Goal: Book appointment/travel/reservation

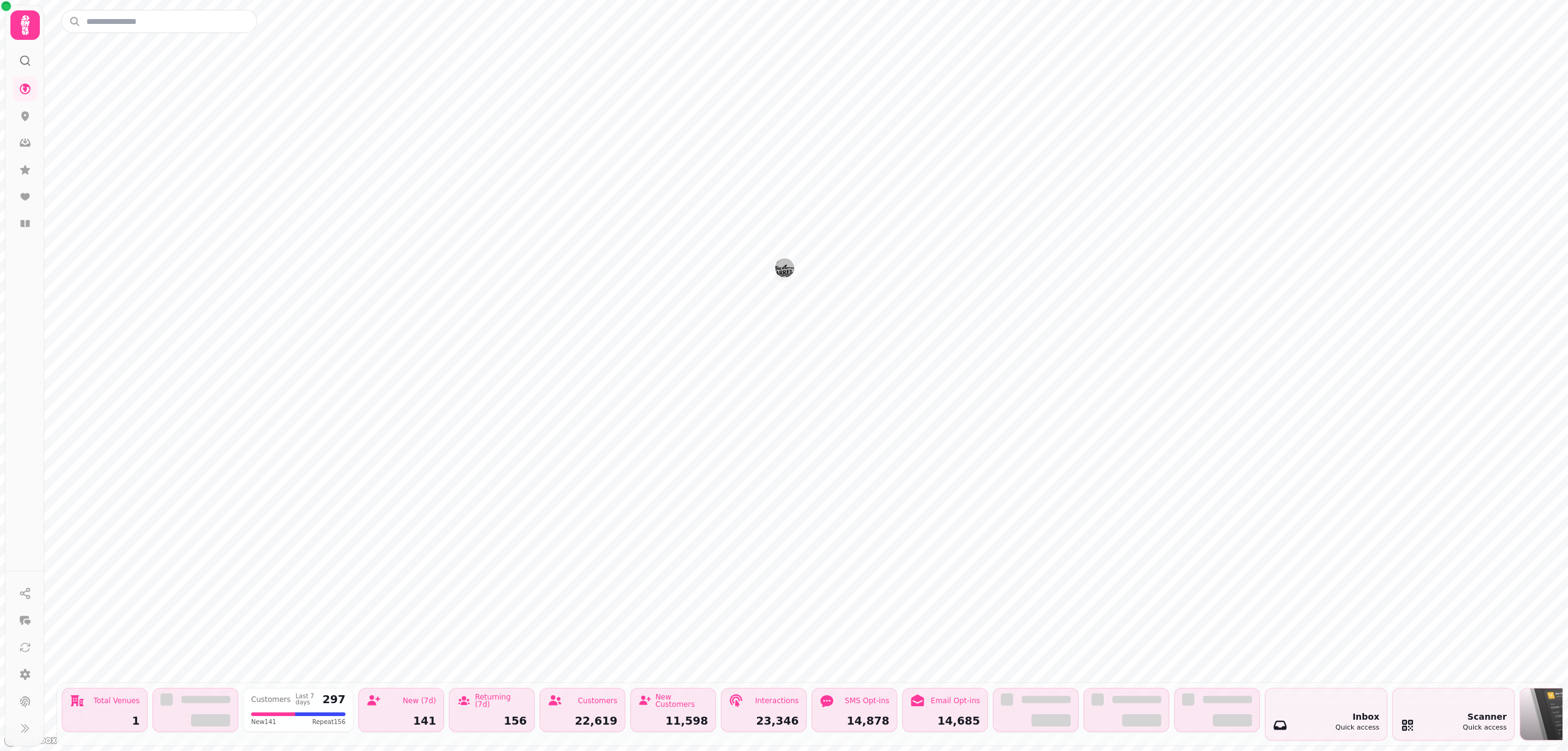
click at [23, 23] on icon at bounding box center [25, 25] width 9 height 20
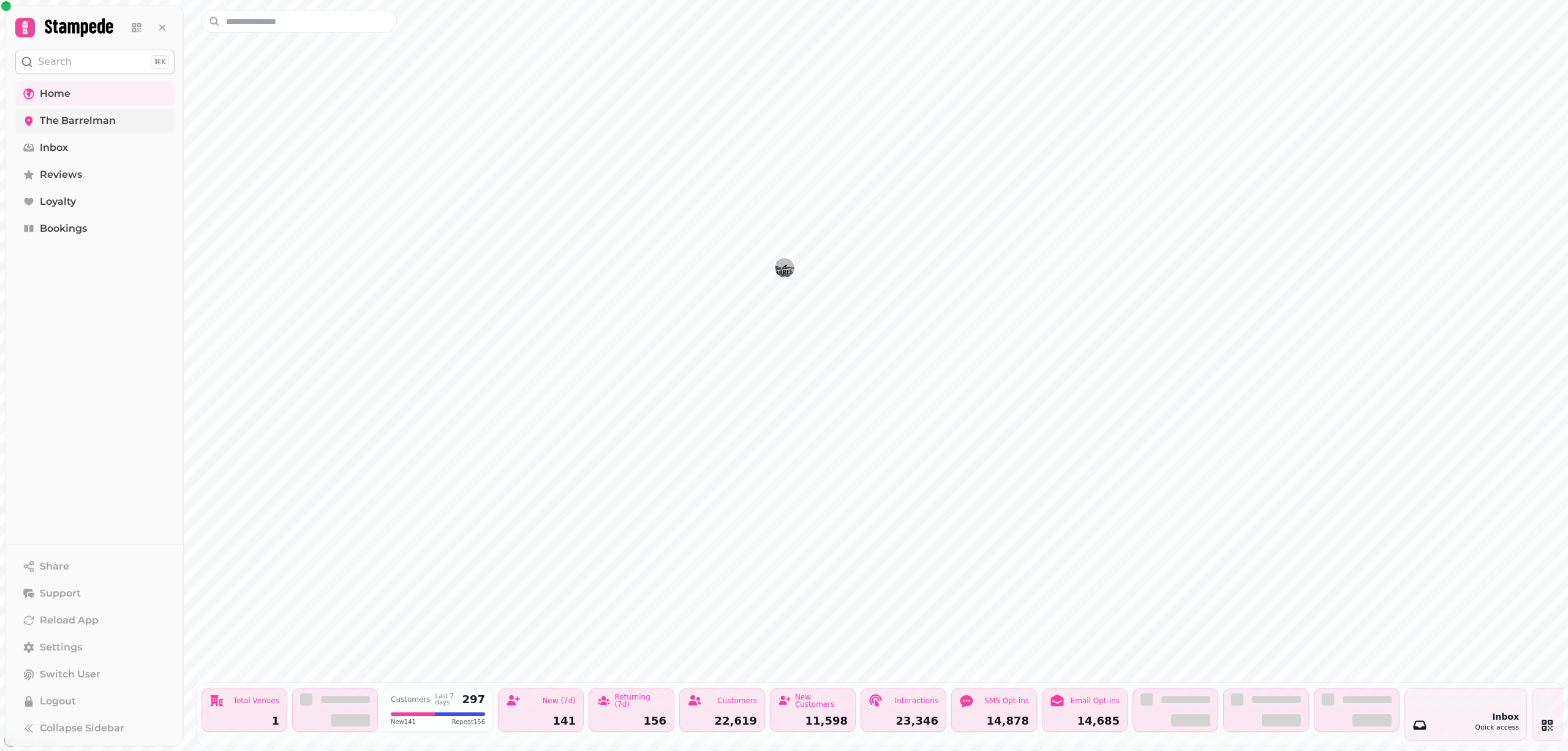
click at [55, 116] on span "The Barrelman" at bounding box center [78, 120] width 76 height 14
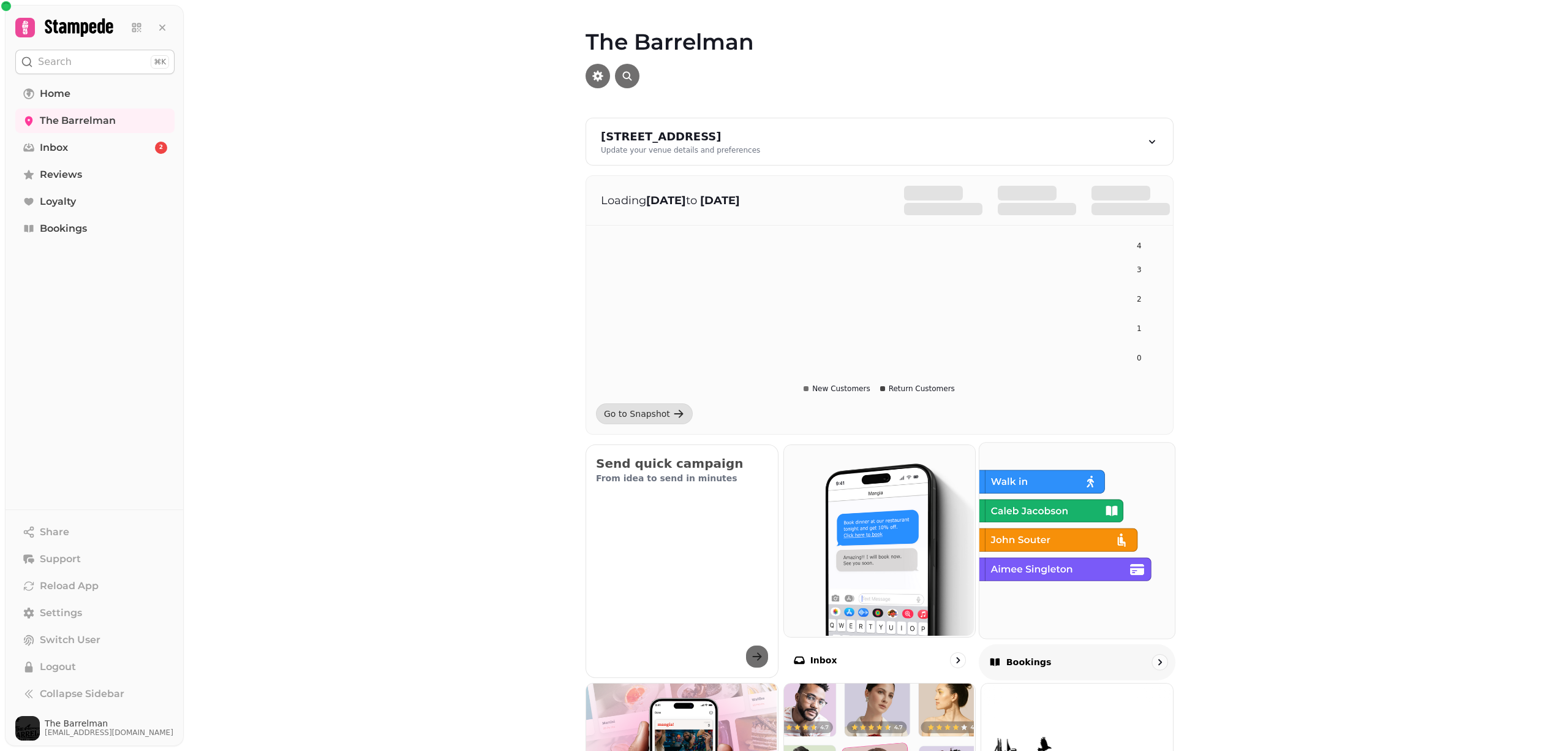
click at [1007, 516] on img at bounding box center [1075, 538] width 195 height 195
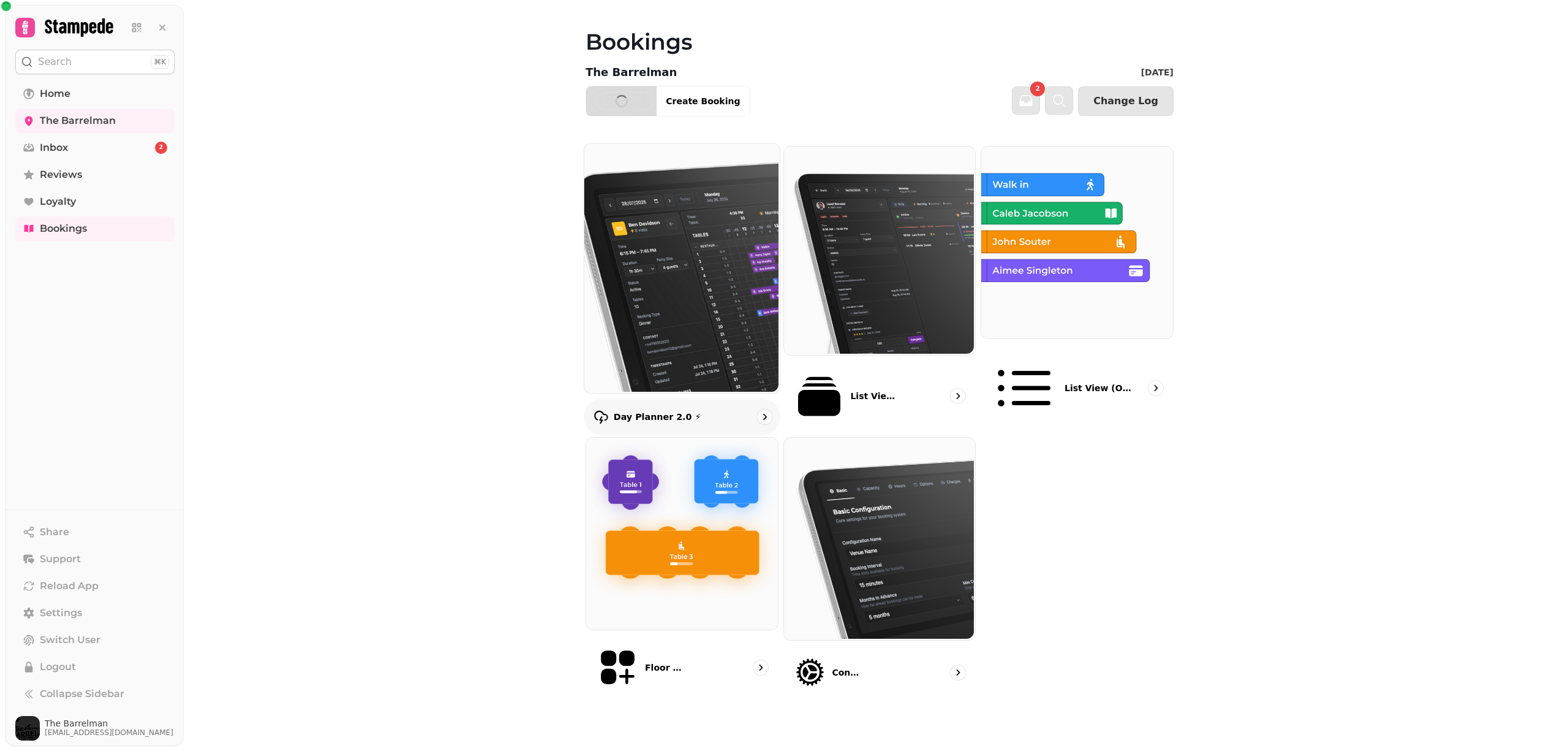
click at [676, 293] on img at bounding box center [680, 267] width 195 height 250
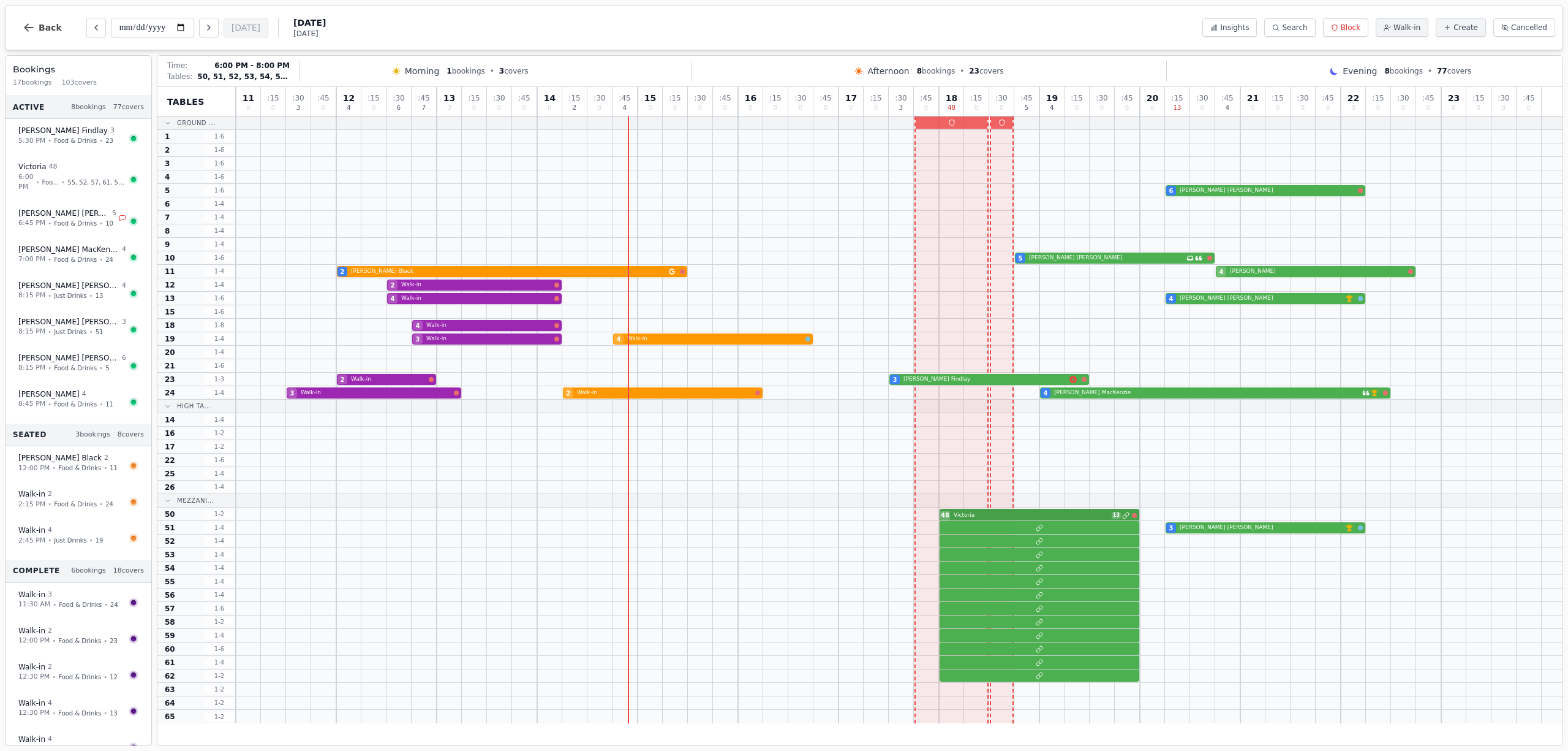
click at [1010, 516] on div "48 Victoria 13" at bounding box center [899, 514] width 1327 height 13
select select "****"
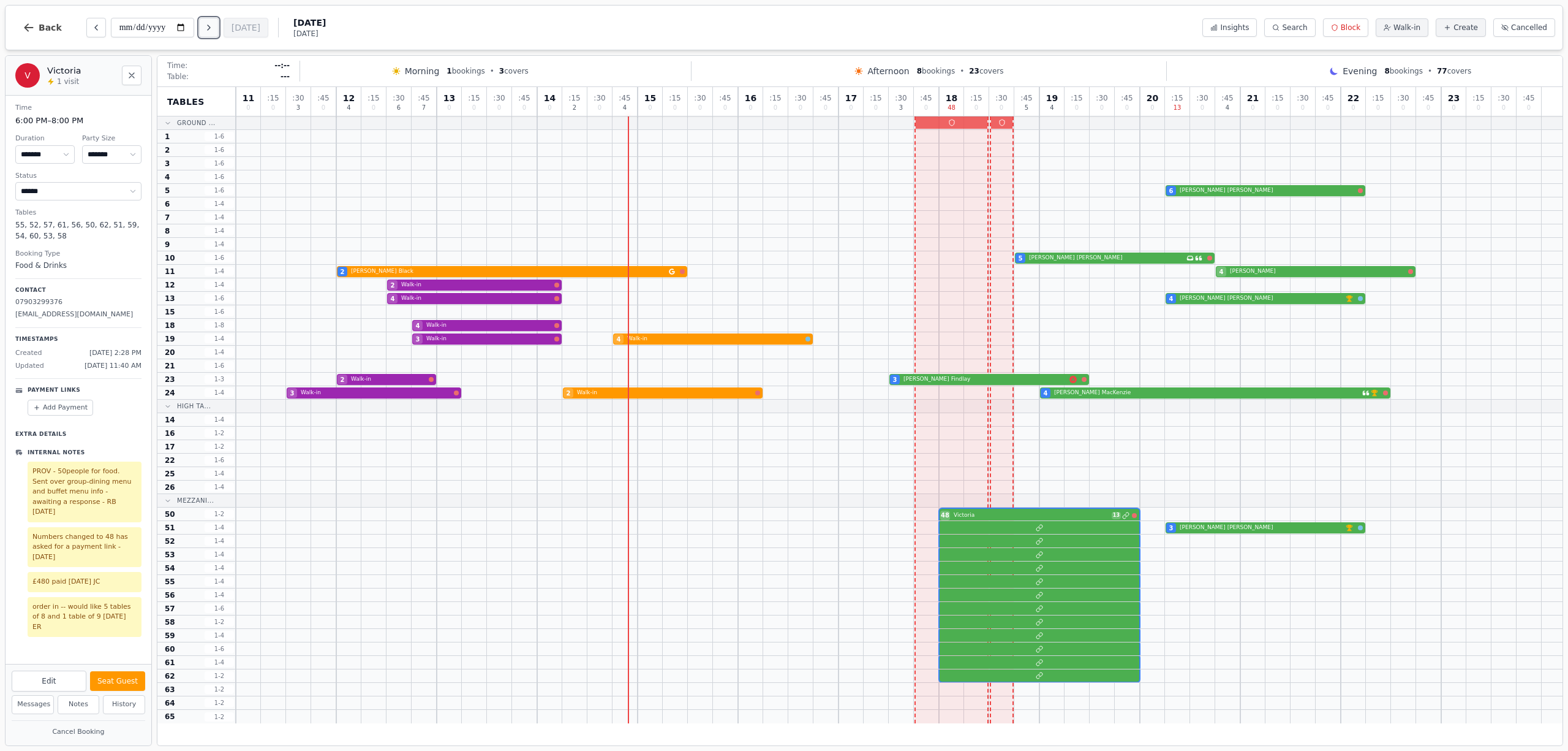
click at [211, 30] on icon "Next day" at bounding box center [209, 28] width 10 height 10
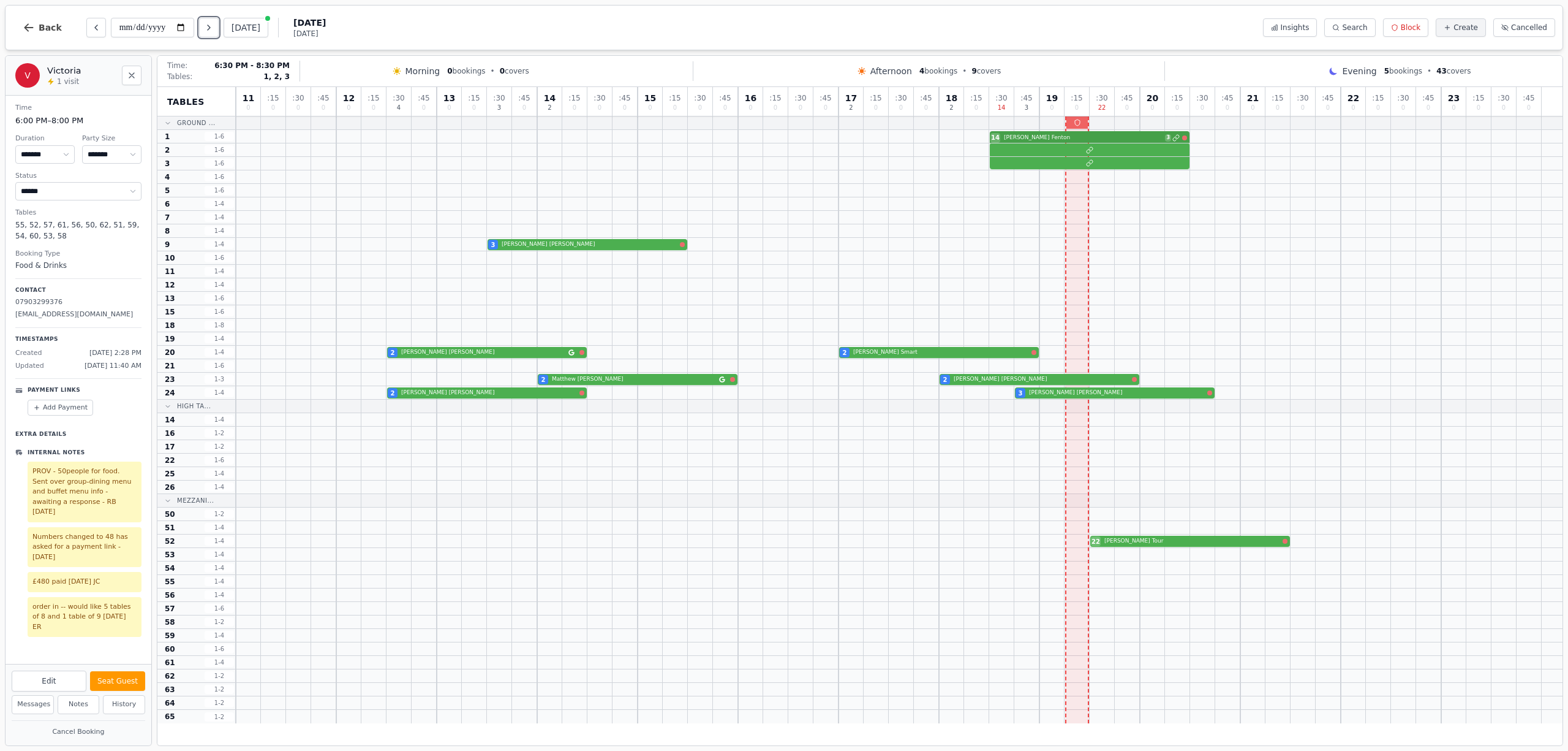
click at [1047, 138] on div "14 [PERSON_NAME] 3" at bounding box center [899, 136] width 1327 height 13
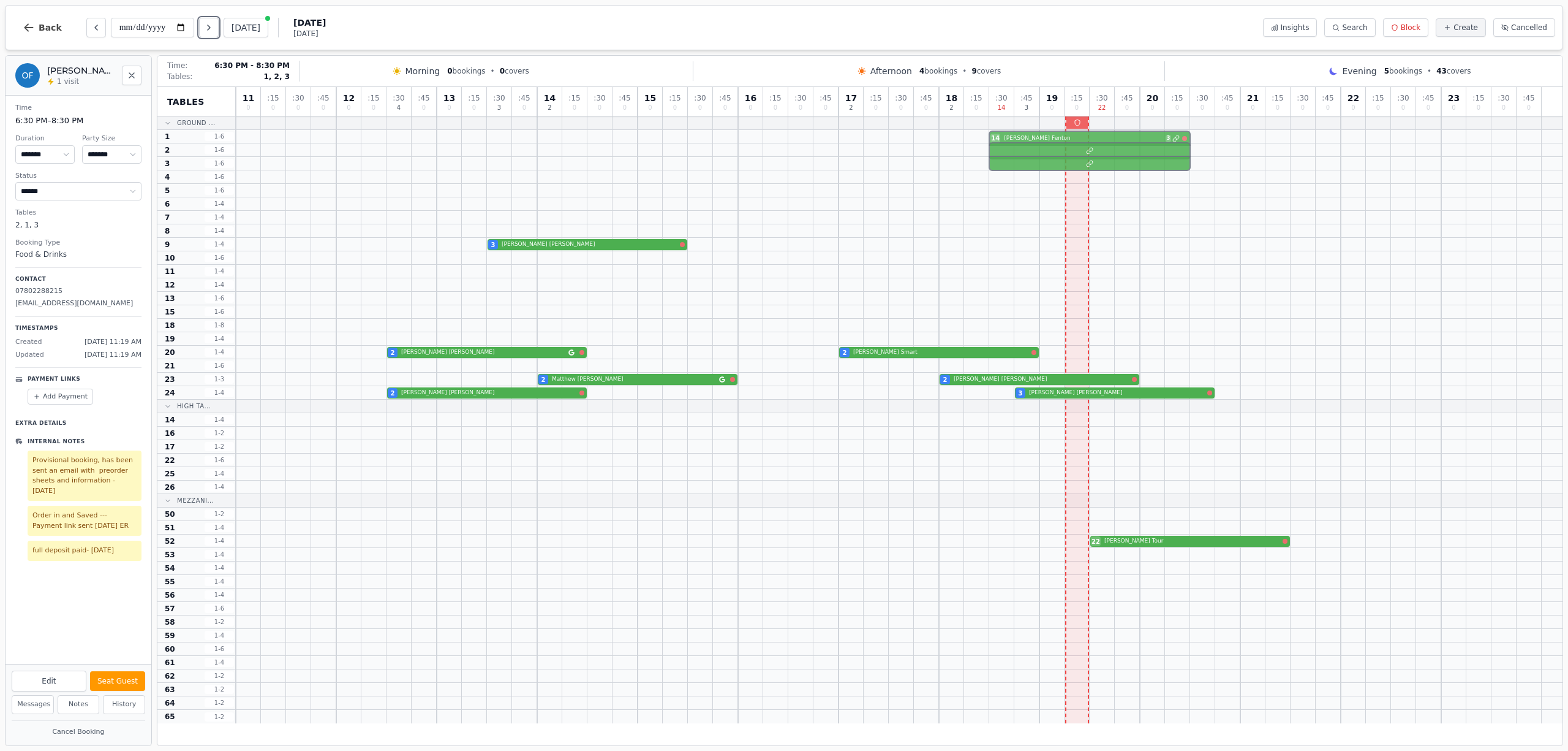
click at [1050, 138] on div "14 [PERSON_NAME] 3" at bounding box center [899, 136] width 1327 height 13
click at [213, 27] on icon "Next day" at bounding box center [209, 28] width 10 height 10
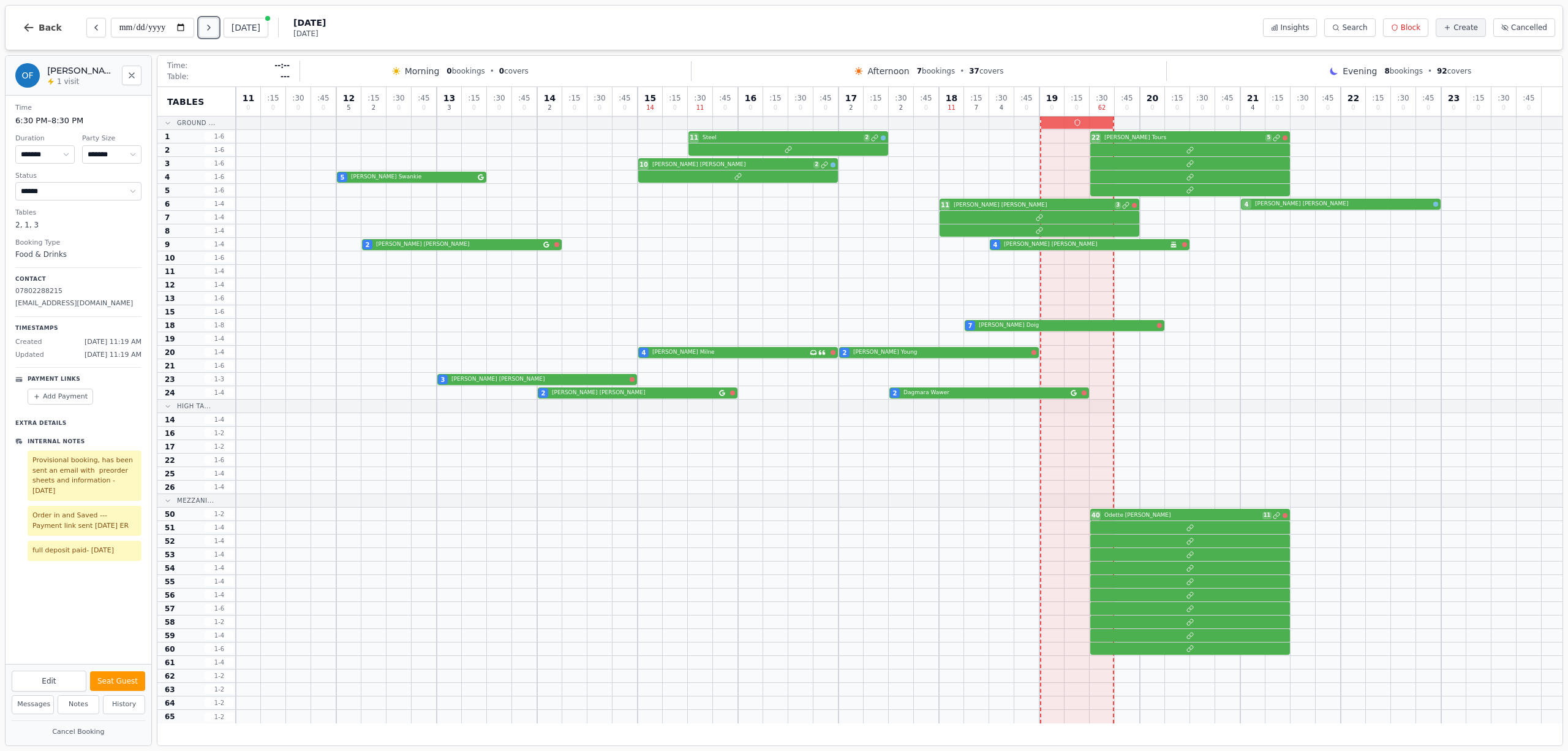
click at [209, 25] on icon "Next day" at bounding box center [209, 28] width 10 height 10
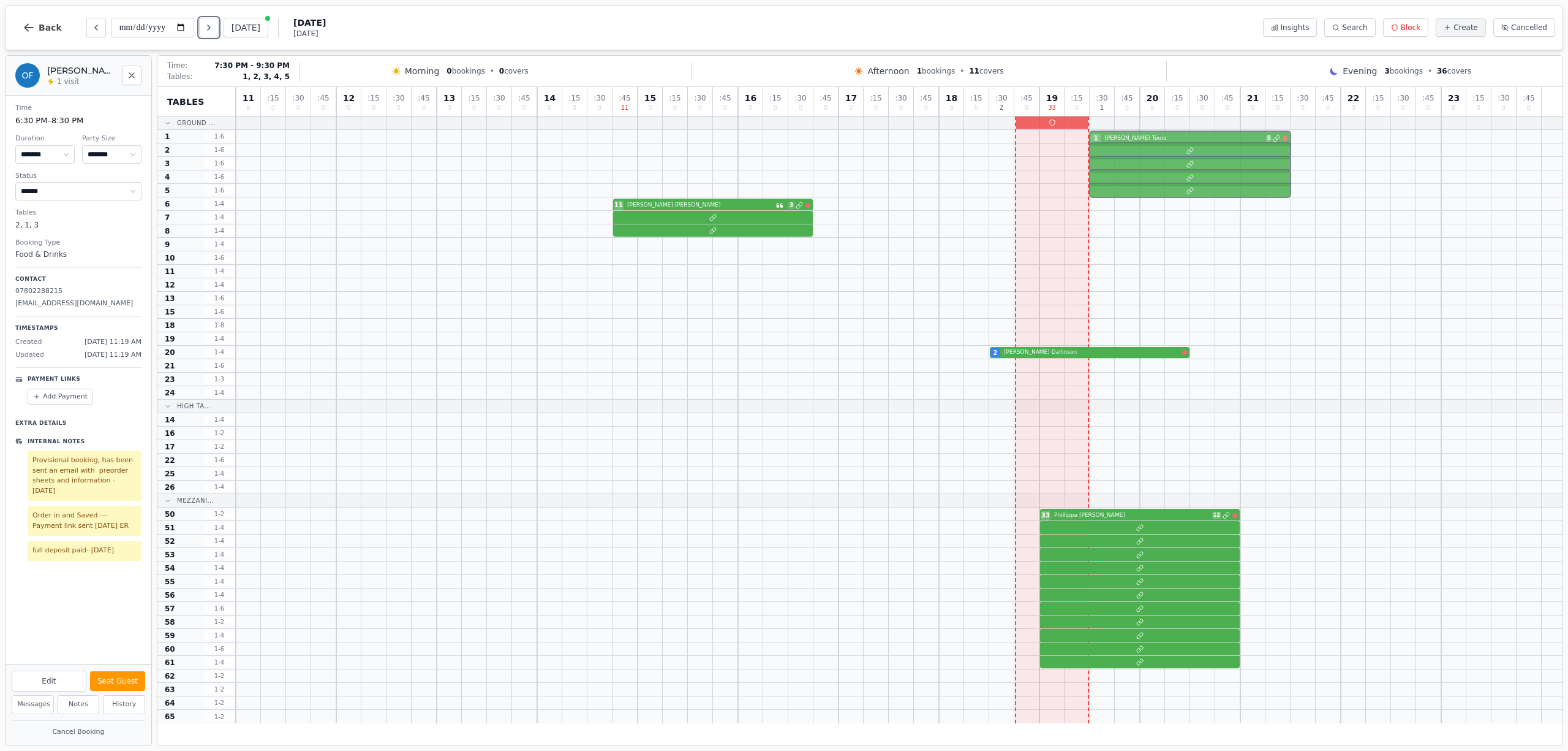
click at [1125, 138] on div "1 [PERSON_NAME] Tours 5" at bounding box center [899, 136] width 1327 height 13
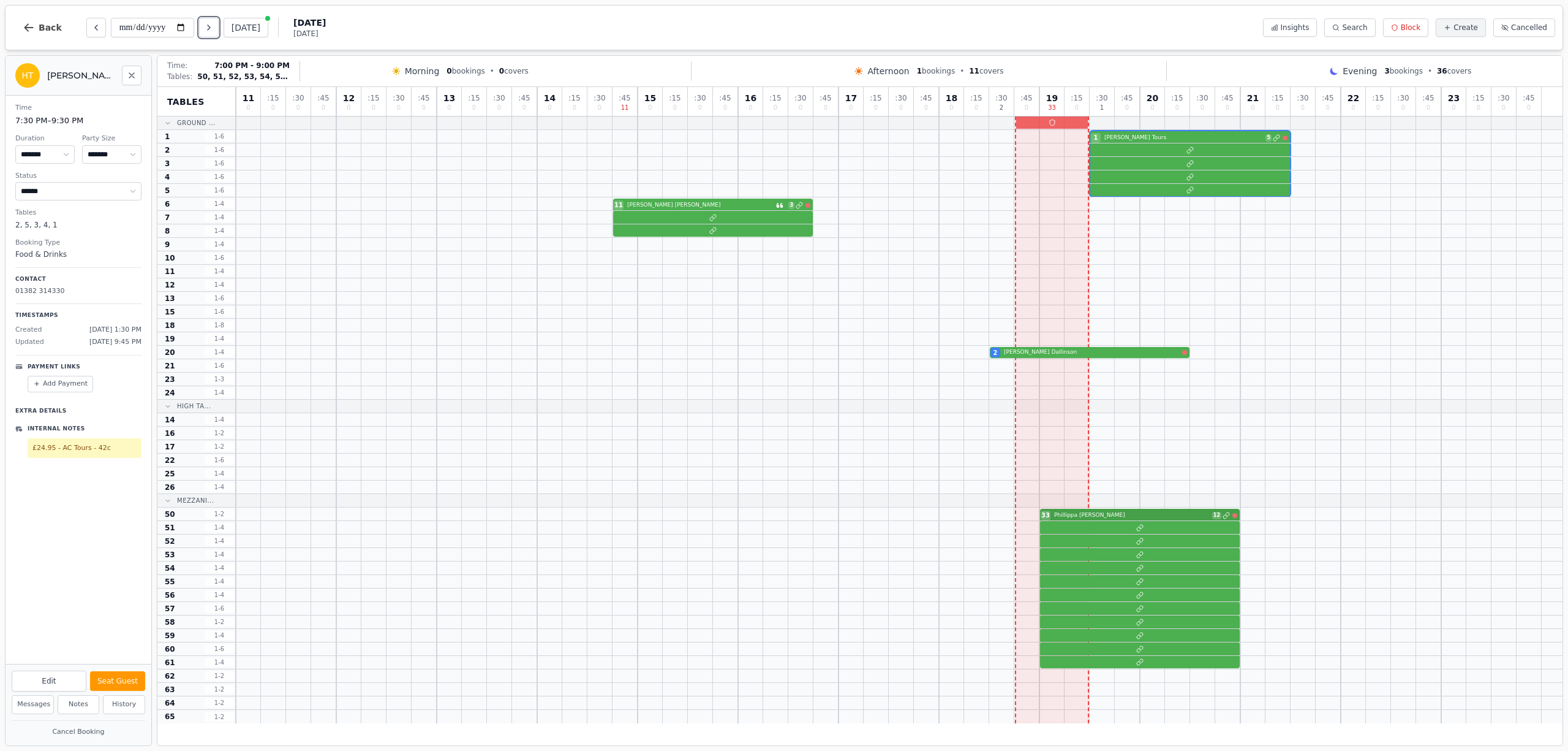
click at [1122, 516] on div "33 [PERSON_NAME] 12" at bounding box center [899, 514] width 1327 height 13
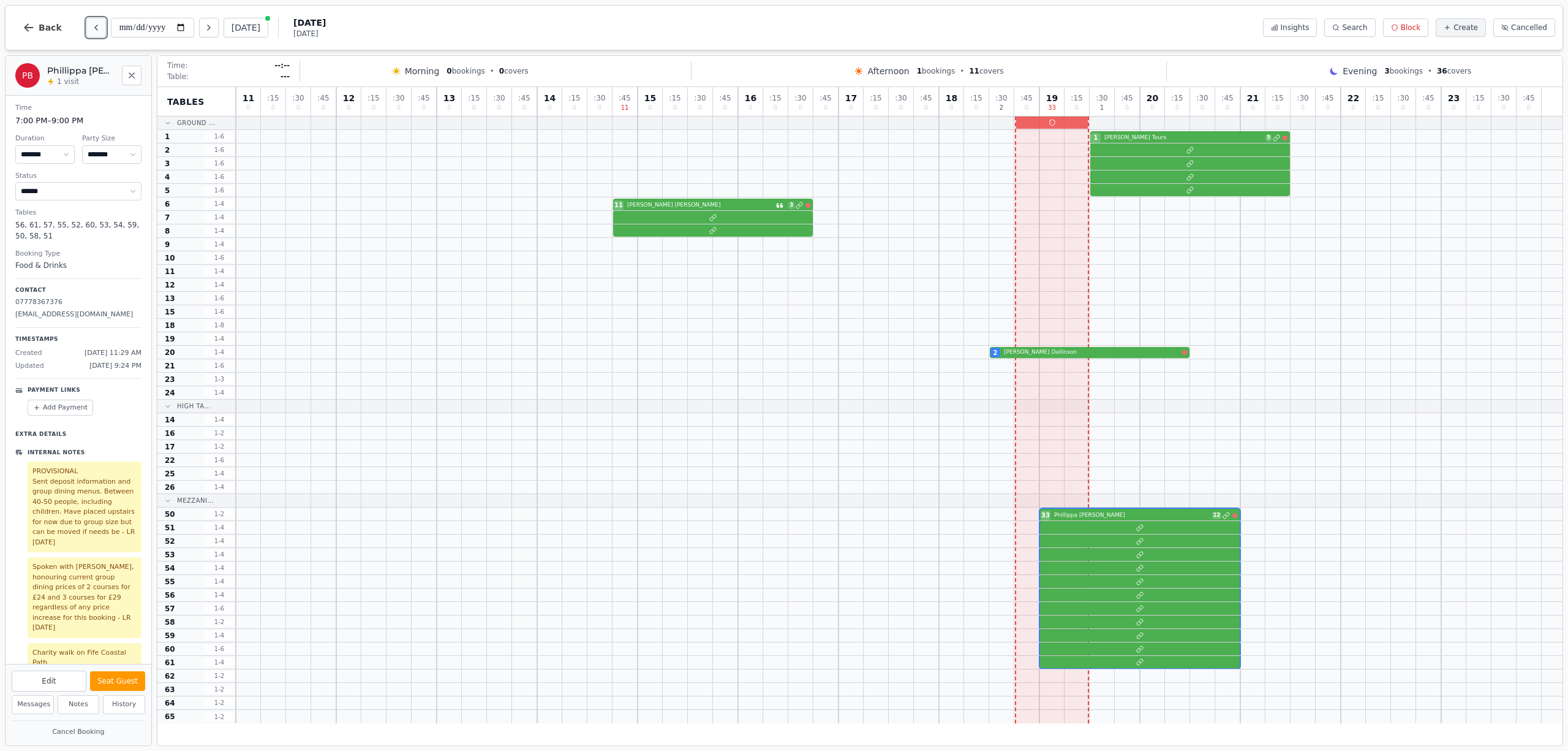
click at [91, 30] on icon "Previous day" at bounding box center [96, 28] width 10 height 10
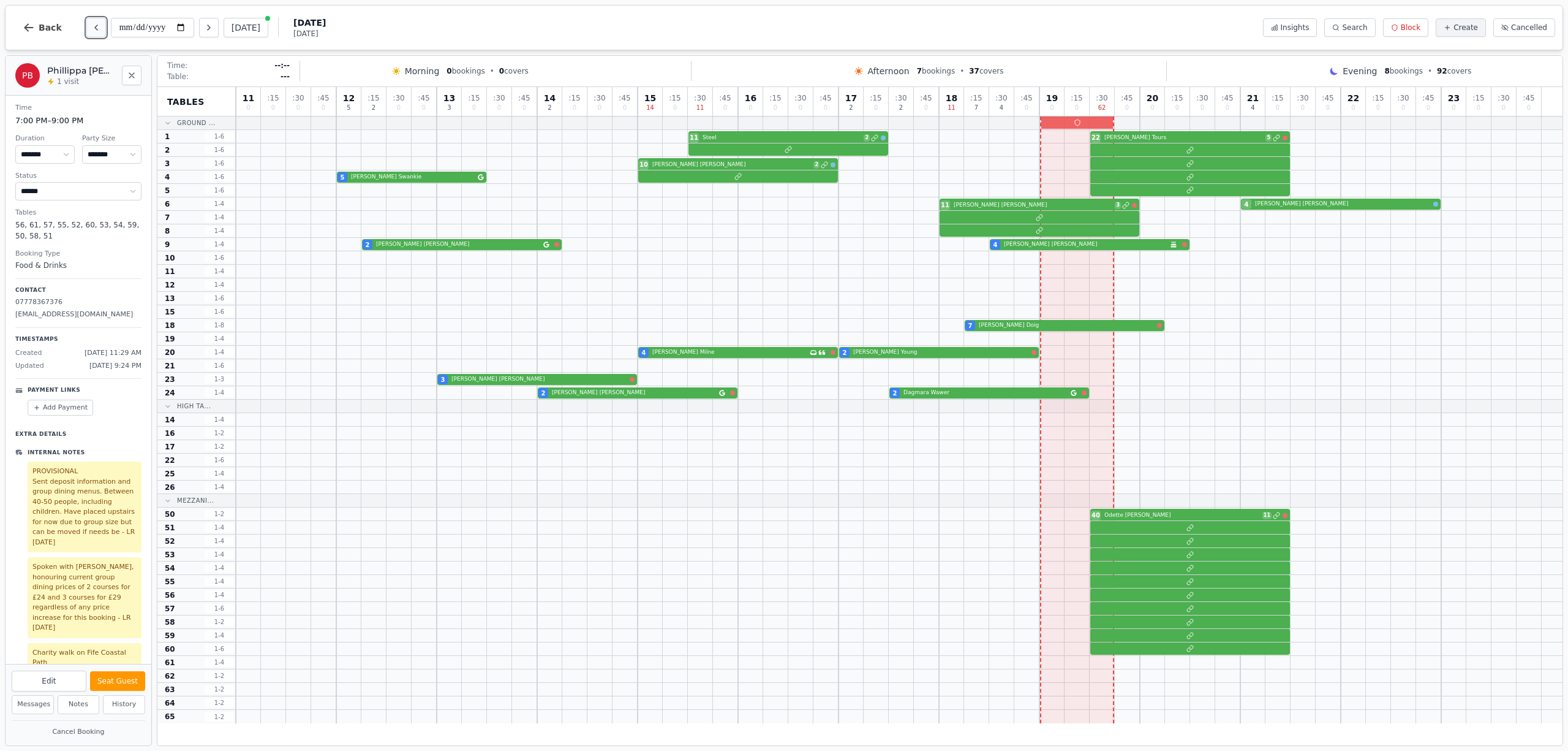
click at [91, 30] on icon "Previous day" at bounding box center [96, 28] width 10 height 10
type input "**********"
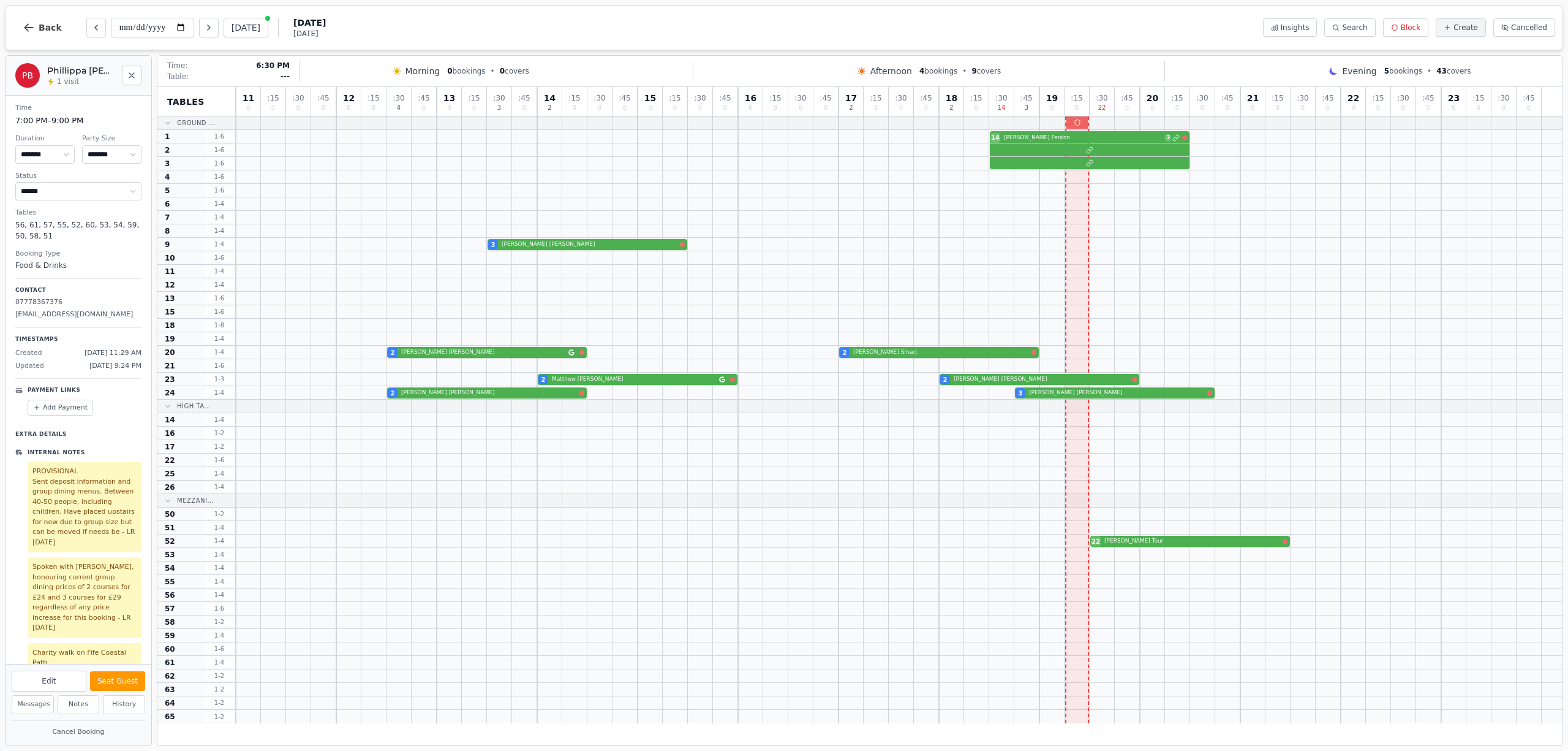
click at [1003, 126] on div at bounding box center [1001, 123] width 25 height 13
